Goal: Task Accomplishment & Management: Complete application form

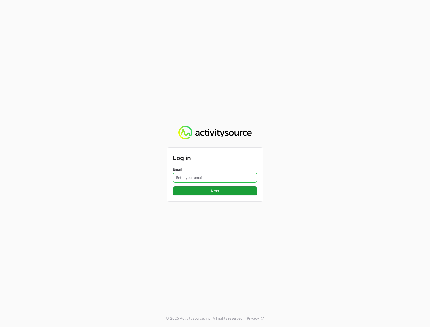
click at [195, 175] on input "Email" at bounding box center [215, 178] width 84 height 10
type input "[PERSON_NAME][EMAIL_ADDRESS][DOMAIN_NAME]"
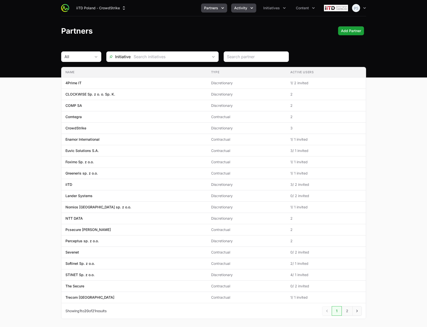
click at [244, 11] on button "Activity" at bounding box center [243, 8] width 25 height 9
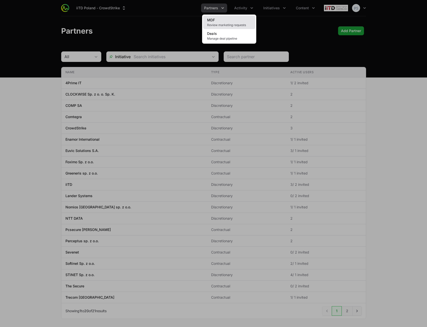
click at [238, 19] on link "MDF Review marketing requests" at bounding box center [229, 23] width 52 height 14
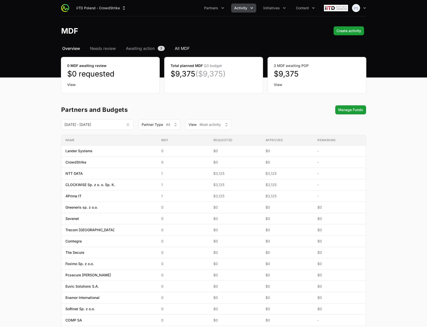
click at [180, 47] on span "All MDF" at bounding box center [182, 48] width 15 height 6
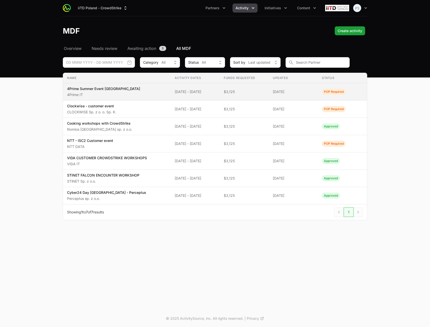
click at [256, 94] on span "$3,125" at bounding box center [244, 91] width 41 height 5
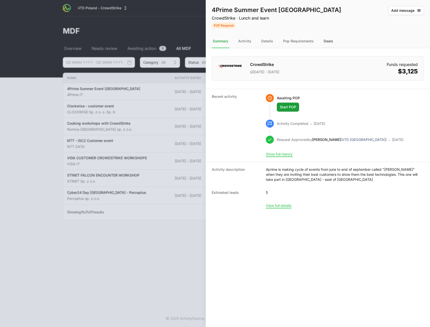
click at [327, 42] on div "Deals" at bounding box center [329, 42] width 12 height 14
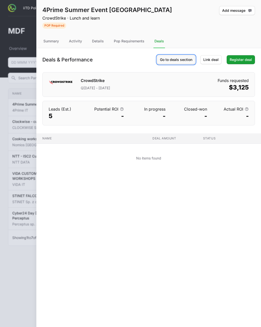
click at [181, 61] on span "Go to deals section" at bounding box center [176, 60] width 32 height 6
click at [209, 60] on span "Link deal" at bounding box center [210, 60] width 15 height 6
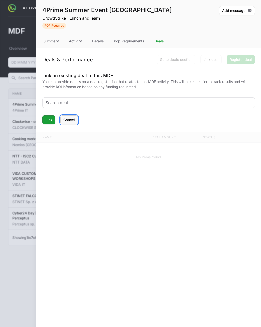
click at [73, 122] on span "Cancel" at bounding box center [69, 120] width 12 height 6
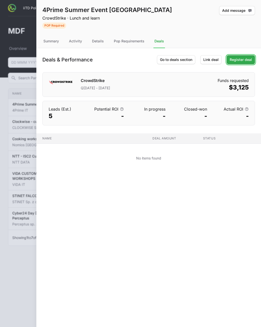
click at [239, 59] on span "Register deal" at bounding box center [240, 60] width 22 height 6
click at [242, 60] on span "Register deal" at bounding box center [240, 60] width 22 height 6
click at [242, 59] on span "Register deal" at bounding box center [240, 60] width 22 height 6
click at [240, 60] on span "Register deal" at bounding box center [240, 60] width 22 height 6
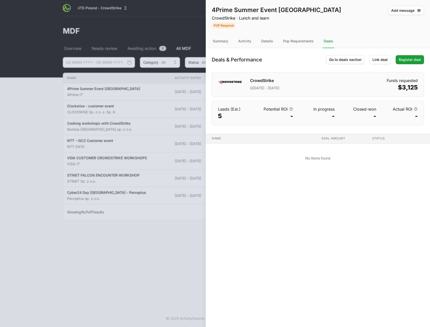
click at [130, 14] on div at bounding box center [215, 163] width 430 height 327
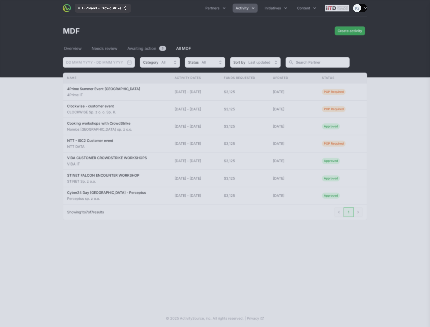
click at [114, 11] on button "iiTD Poland - CrowdStrike" at bounding box center [103, 8] width 56 height 9
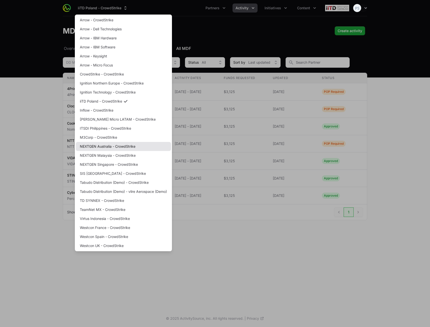
click at [125, 148] on link "NEXTGEN Australia - CrowdStrike" at bounding box center [123, 146] width 95 height 9
